Goal: Information Seeking & Learning: Find specific fact

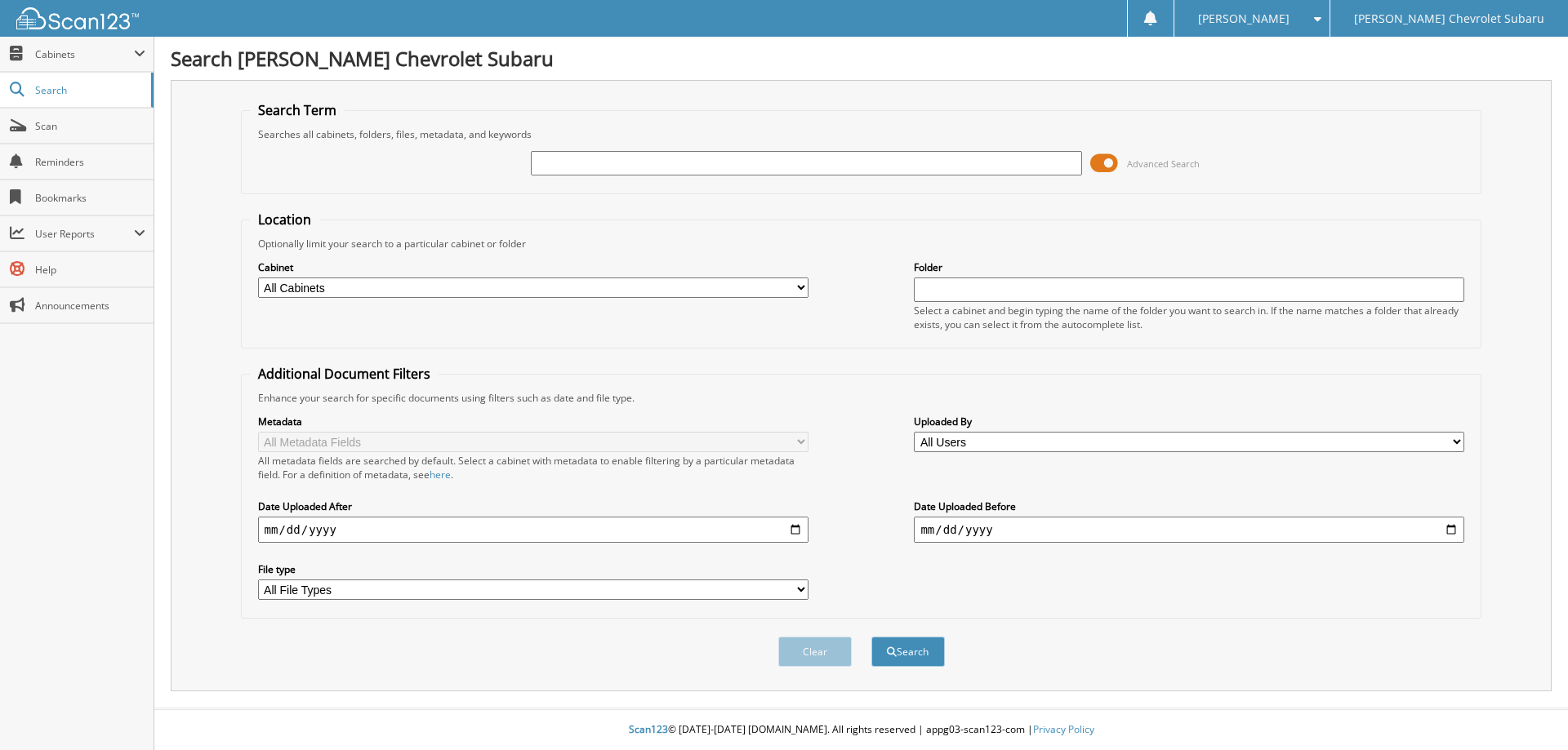
click at [606, 161] on input "text" at bounding box center [806, 163] width 550 height 25
type input "36130"
click at [871, 637] on button "Search" at bounding box center [908, 652] width 74 height 31
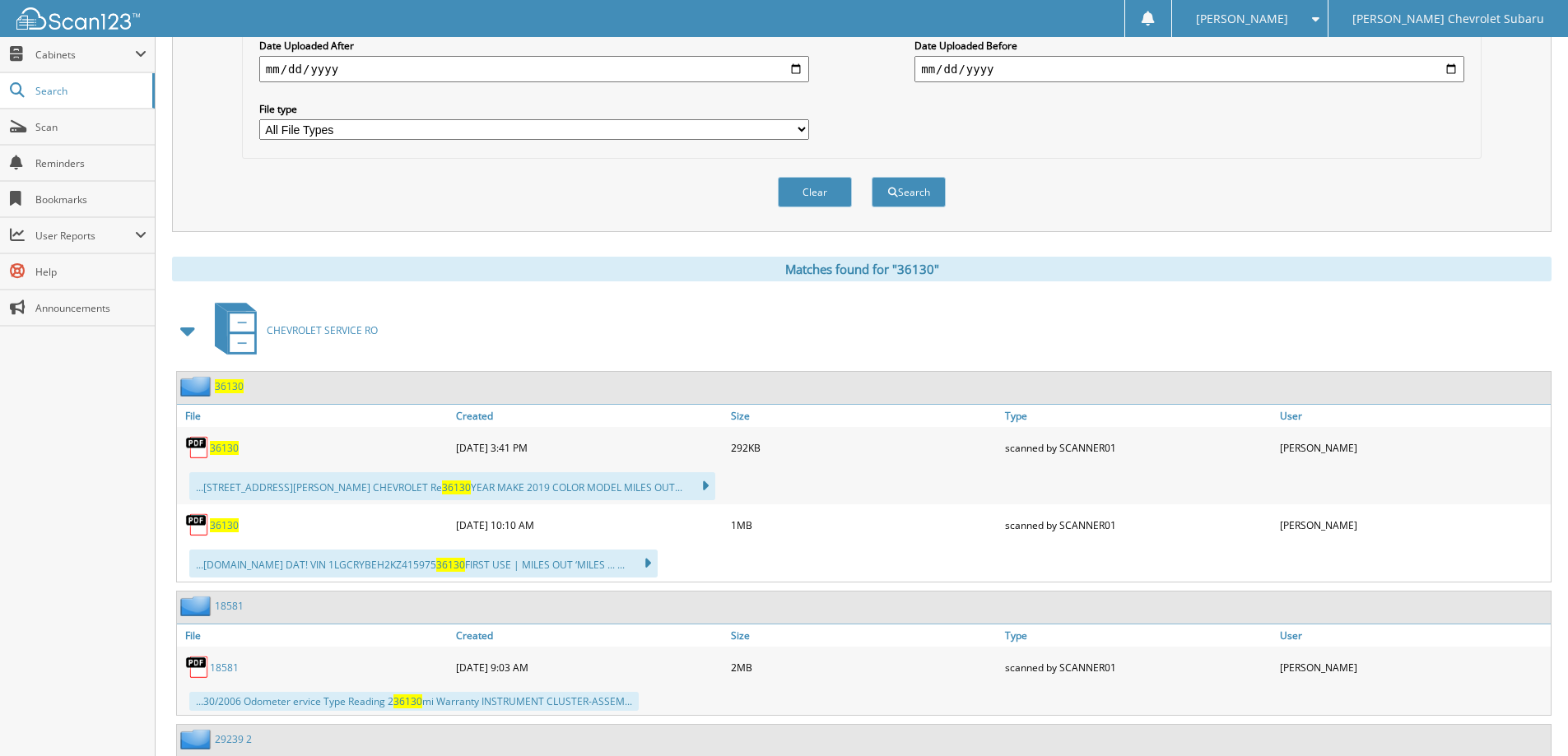
scroll to position [494, 0]
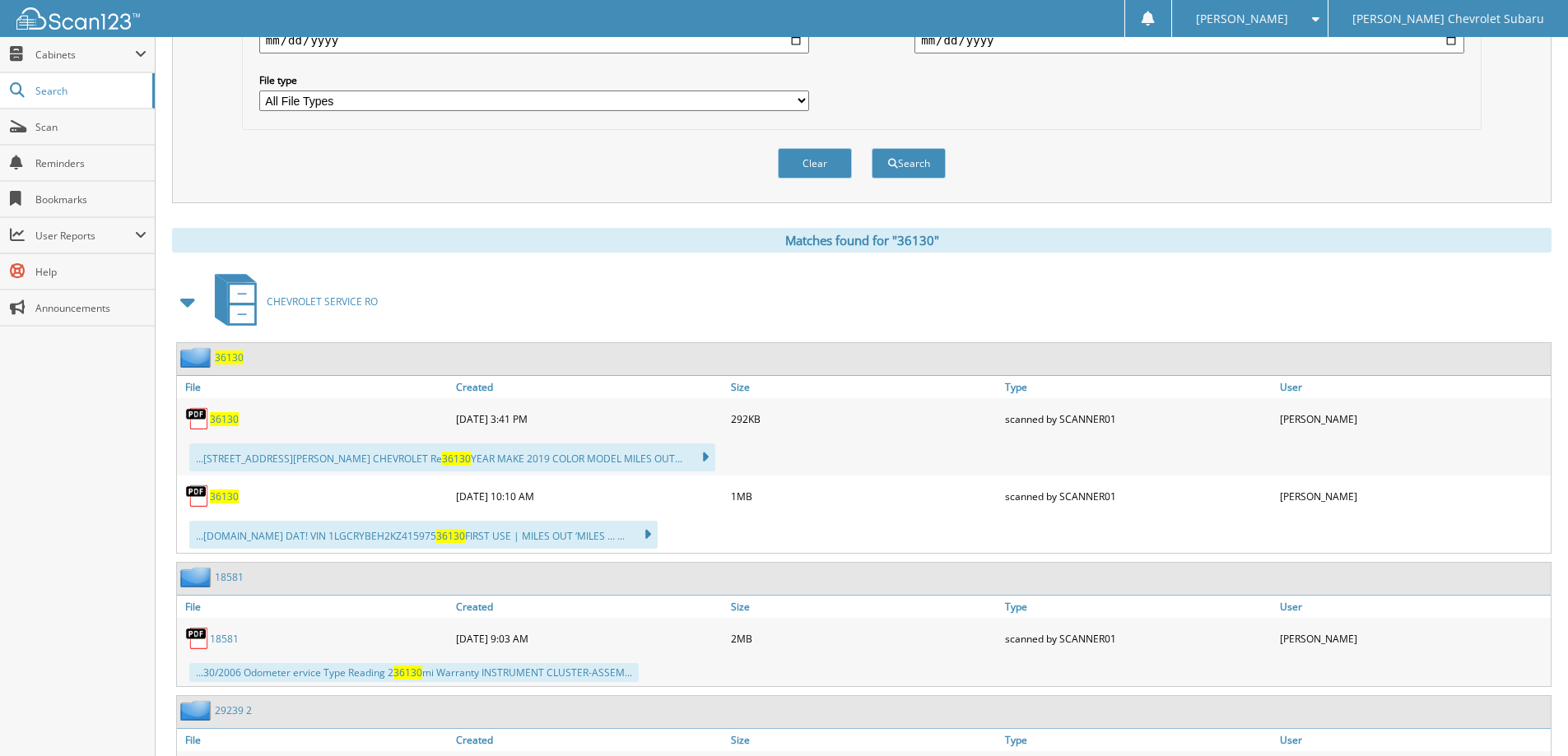
click at [188, 301] on span at bounding box center [188, 301] width 23 height 30
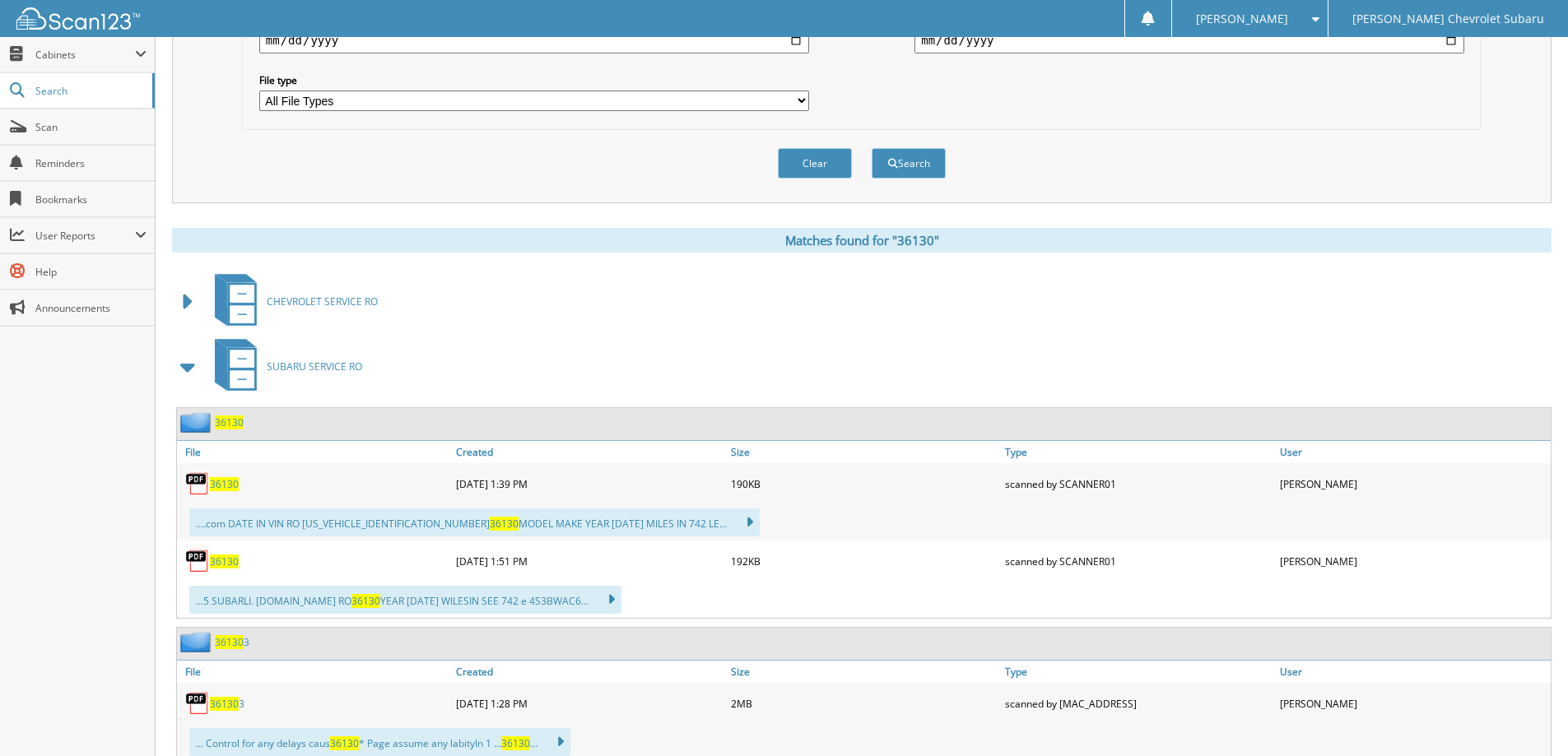
click at [187, 370] on span at bounding box center [188, 366] width 23 height 30
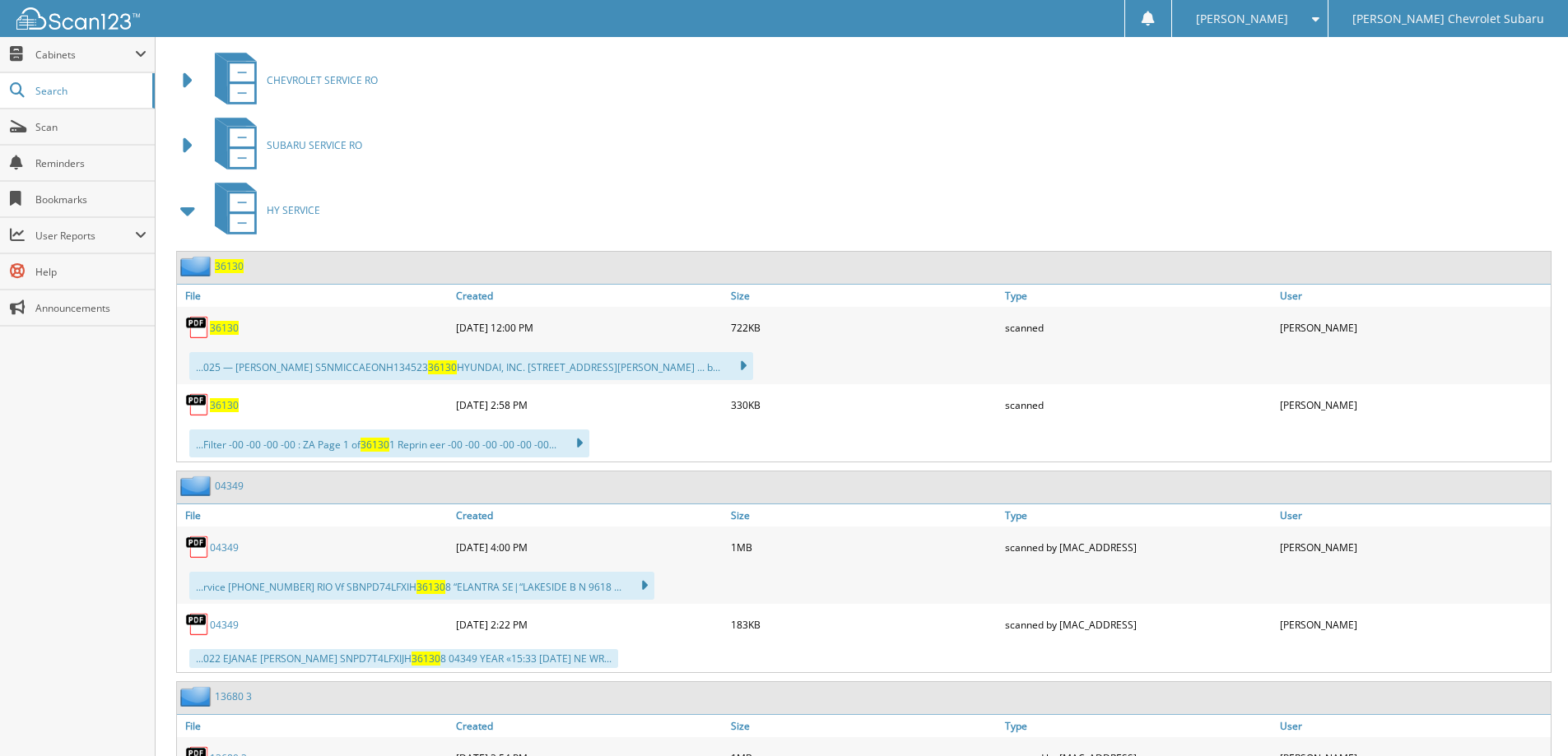
scroll to position [741, 0]
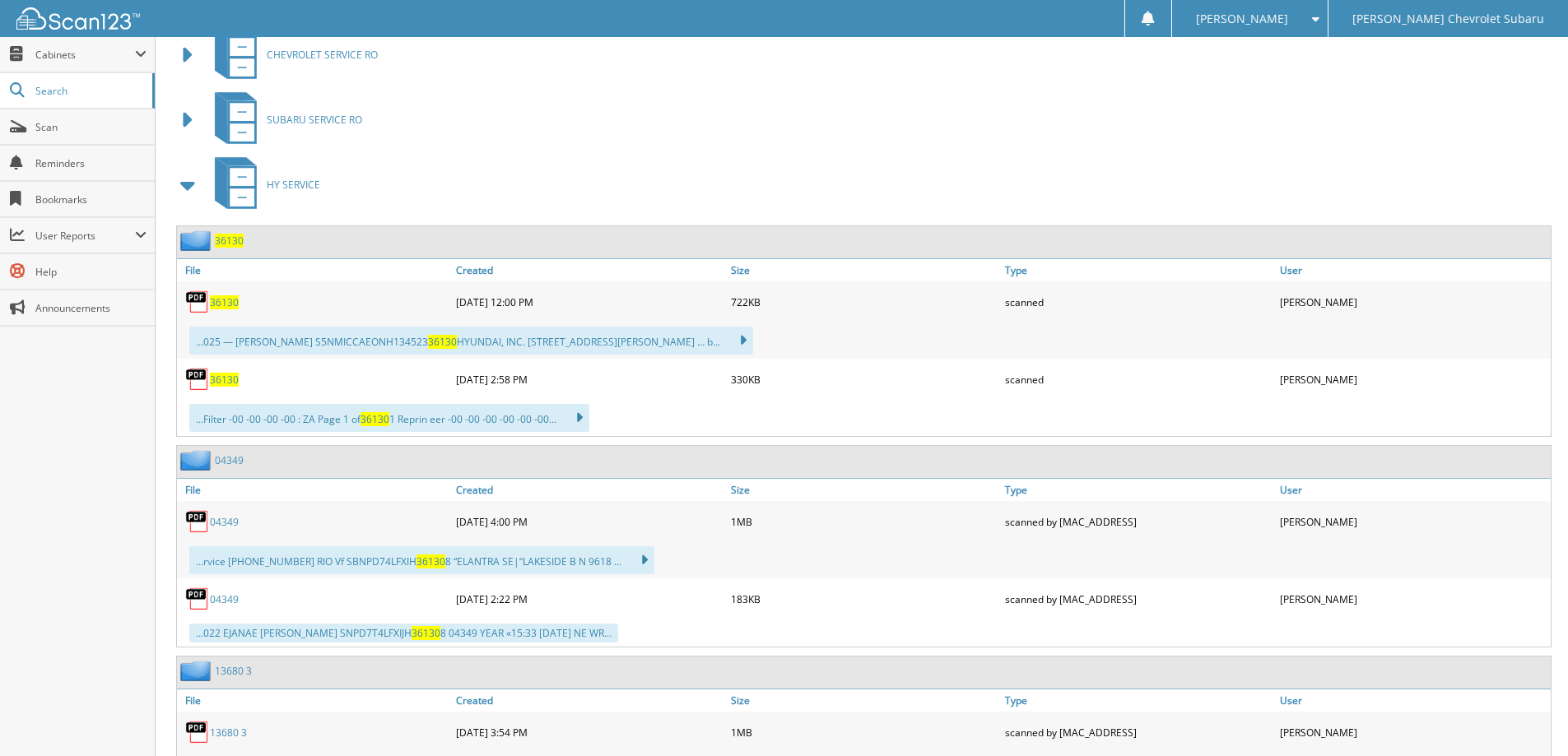
click at [229, 304] on span "36130" at bounding box center [224, 302] width 29 height 14
click at [228, 383] on span "36130" at bounding box center [224, 379] width 29 height 14
click at [227, 304] on span "36130" at bounding box center [224, 302] width 29 height 14
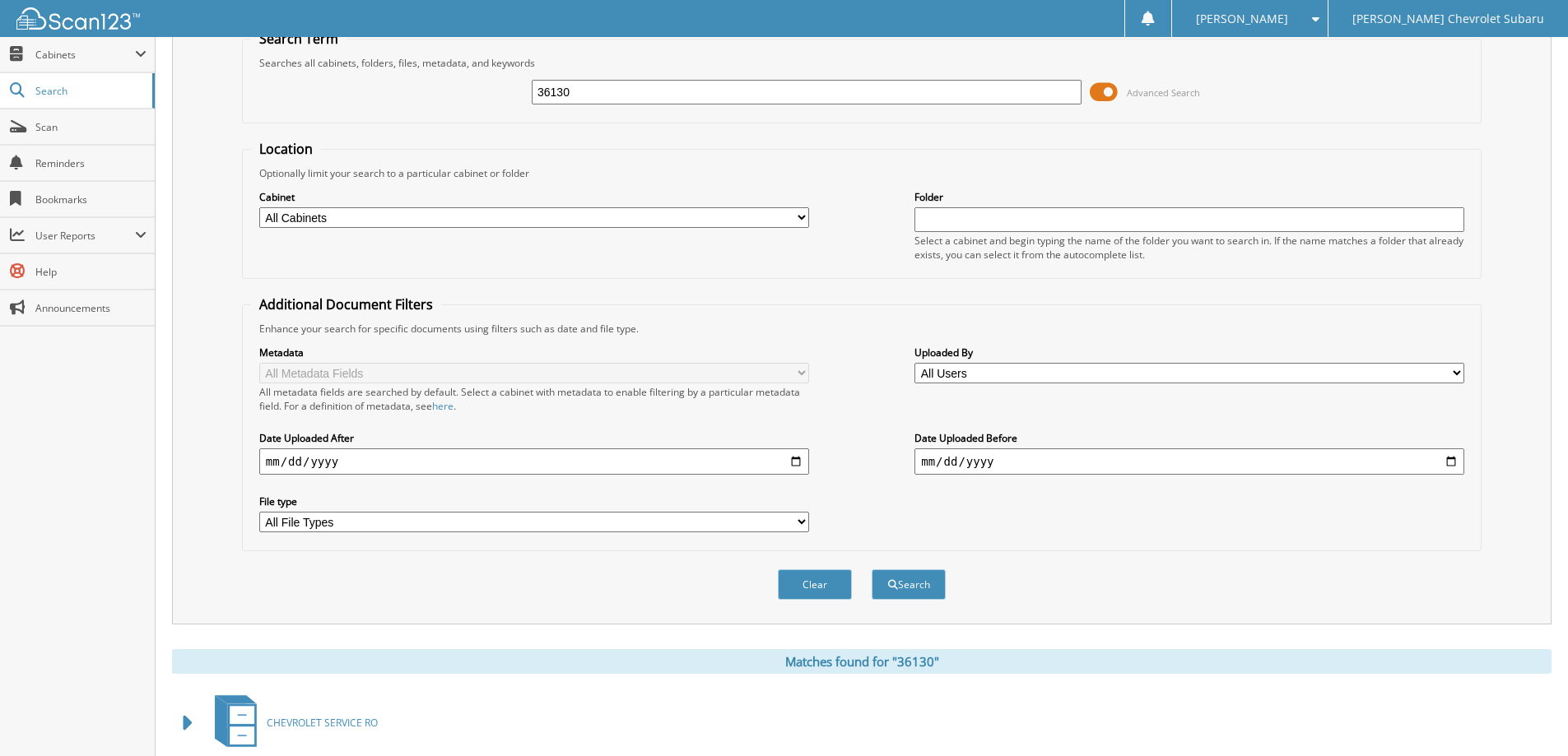
scroll to position [0, 0]
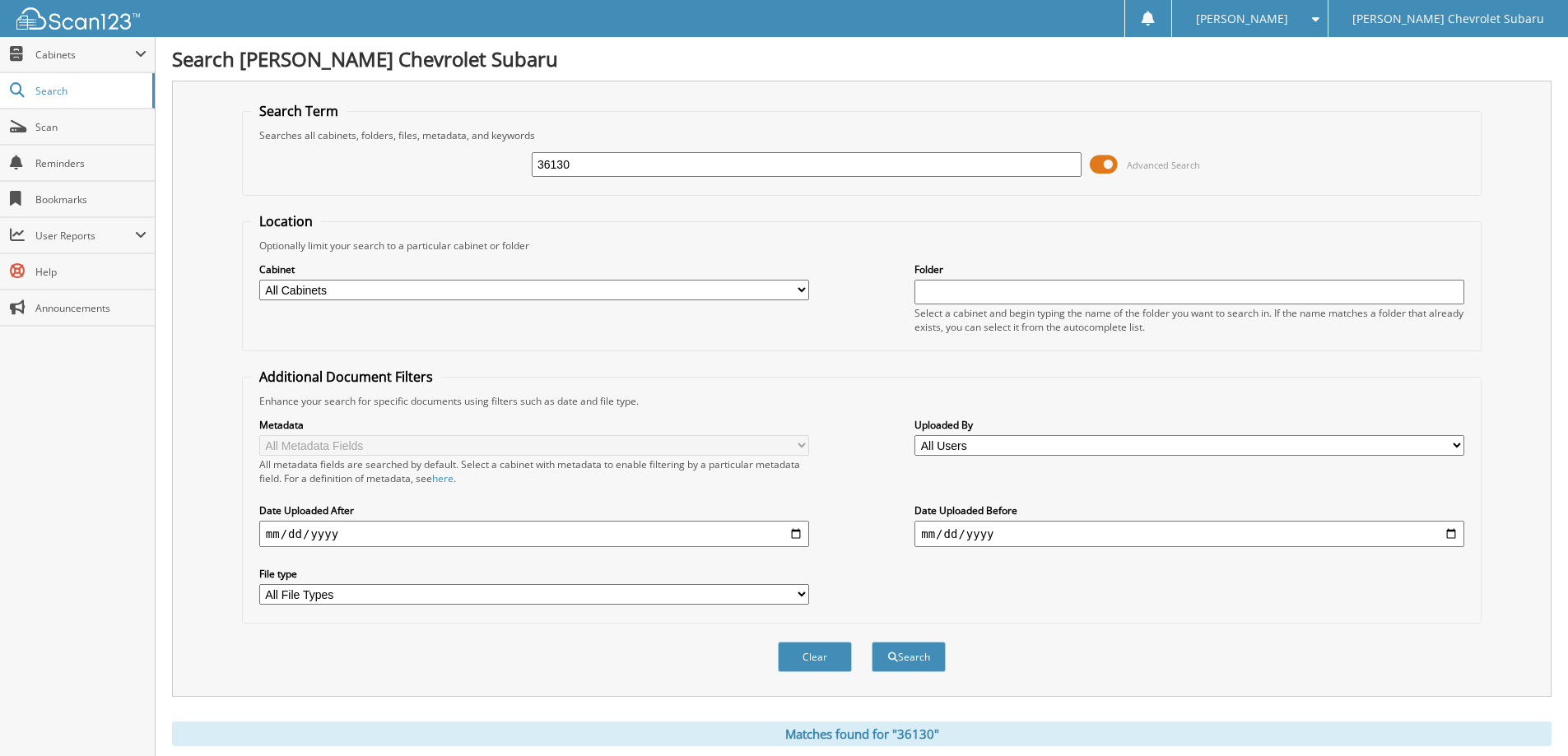
drag, startPoint x: 584, startPoint y: 164, endPoint x: 490, endPoint y: 157, distance: 94.3
click at [490, 157] on div "36130 Advanced Search" at bounding box center [862, 164] width 1221 height 45
type input "19675"
click at [872, 642] on button "Search" at bounding box center [909, 658] width 75 height 31
click at [366, 170] on div "19675 Advanced Search" at bounding box center [862, 164] width 1221 height 45
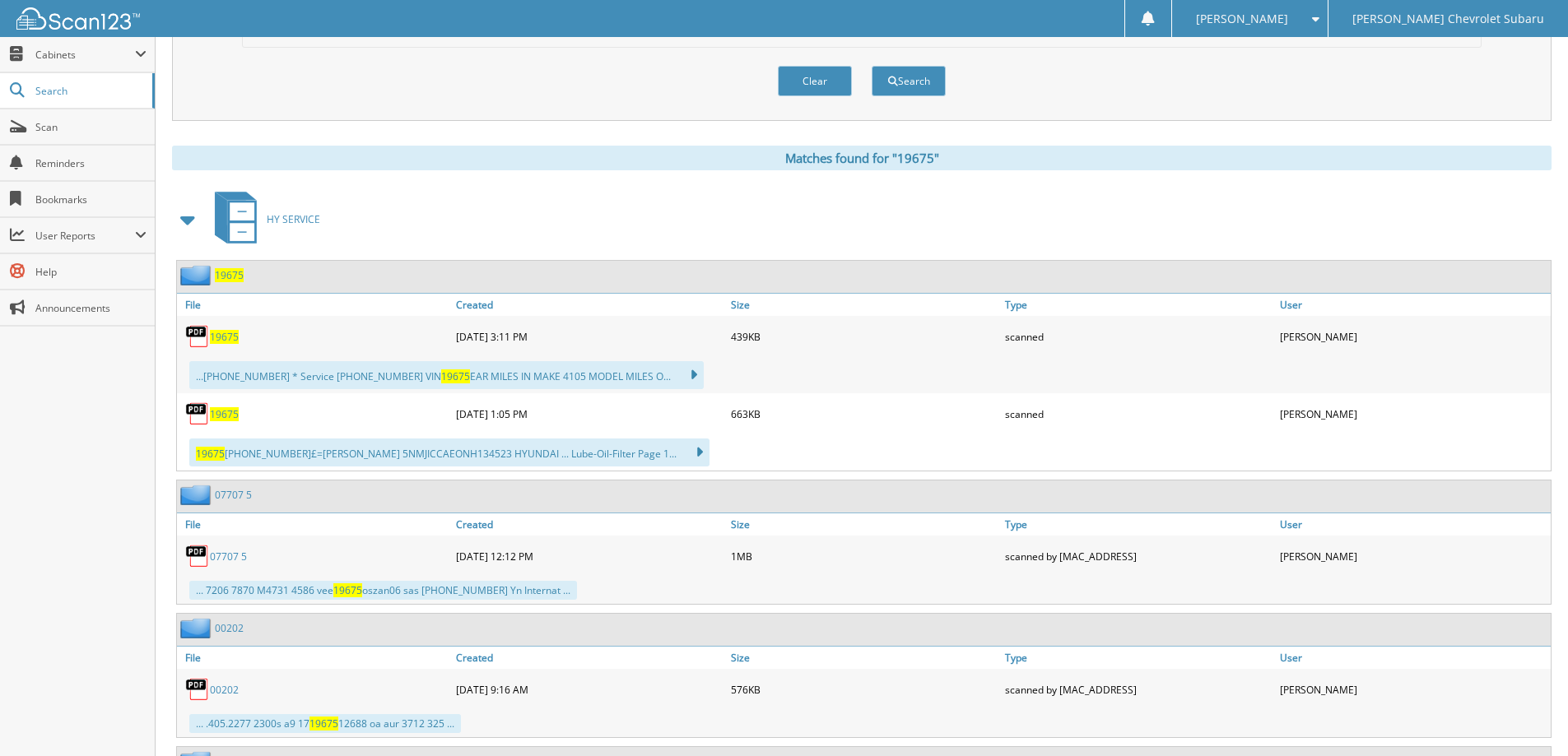
scroll to position [658, 0]
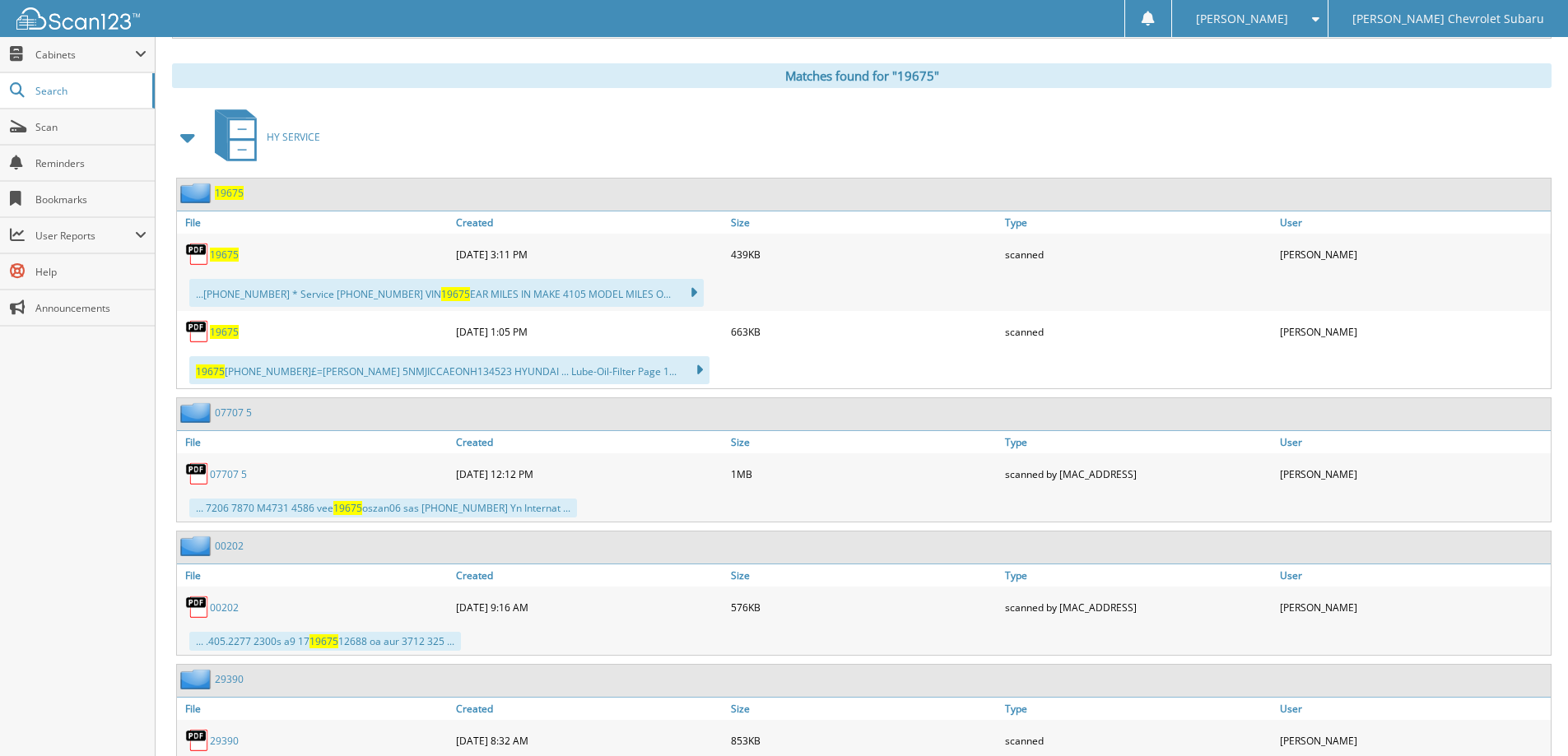
click at [226, 254] on span "19675" at bounding box center [224, 254] width 29 height 14
